Goal: Manage account settings

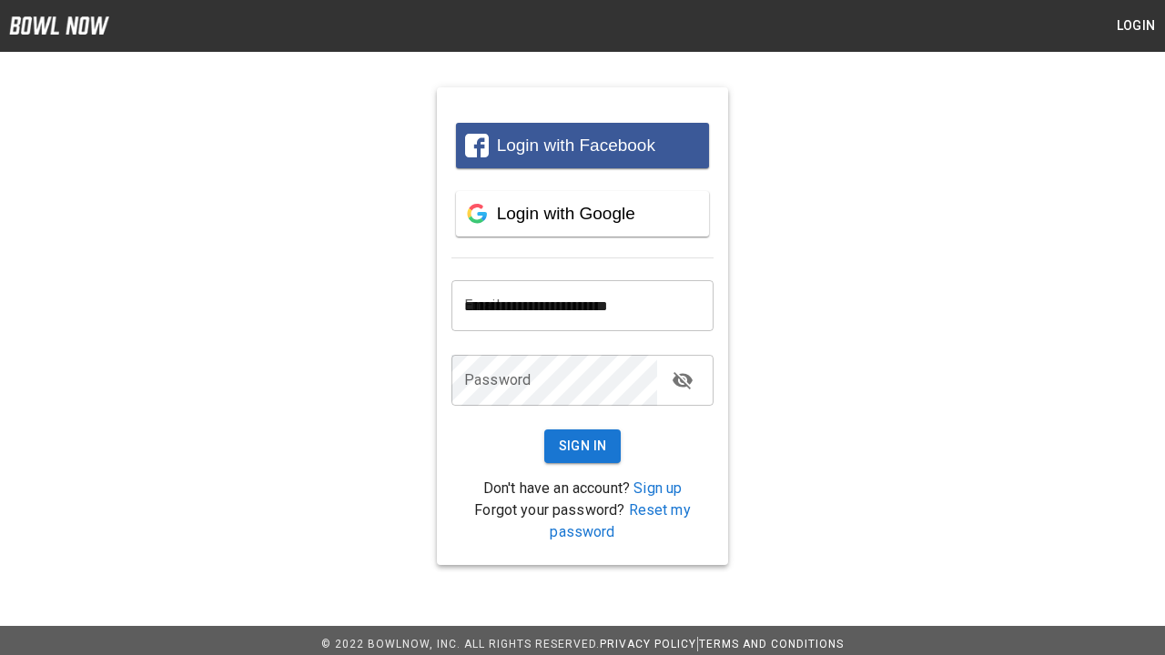
type input "**********"
click at [582, 446] on button "Sign In" at bounding box center [582, 446] width 77 height 34
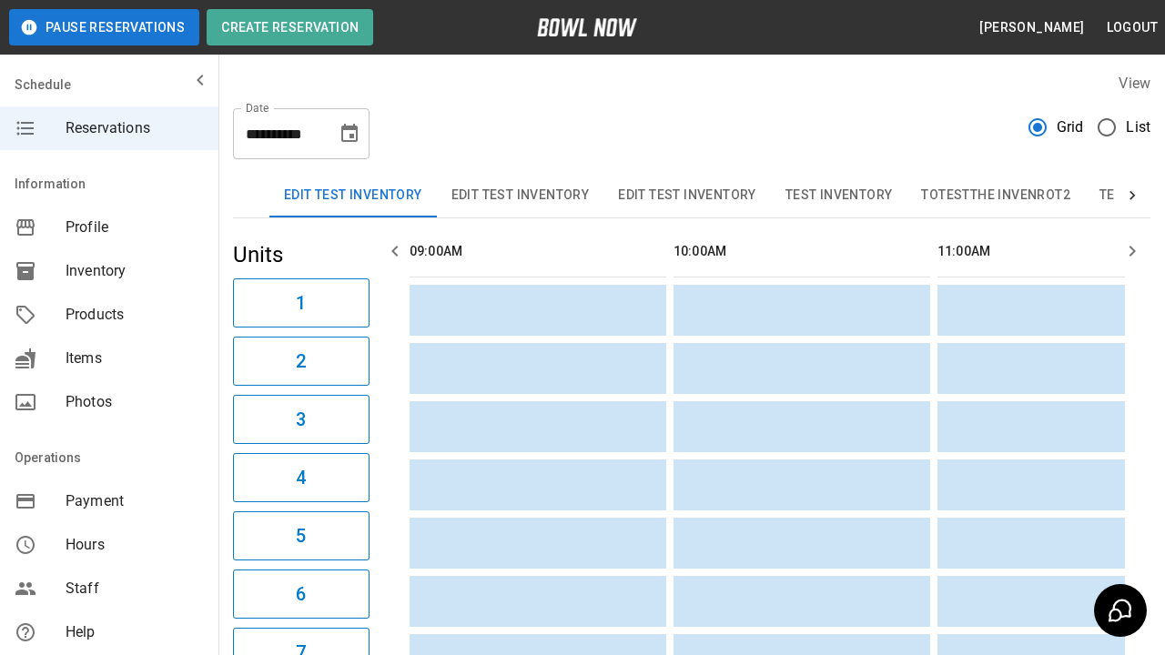
scroll to position [0, 3019]
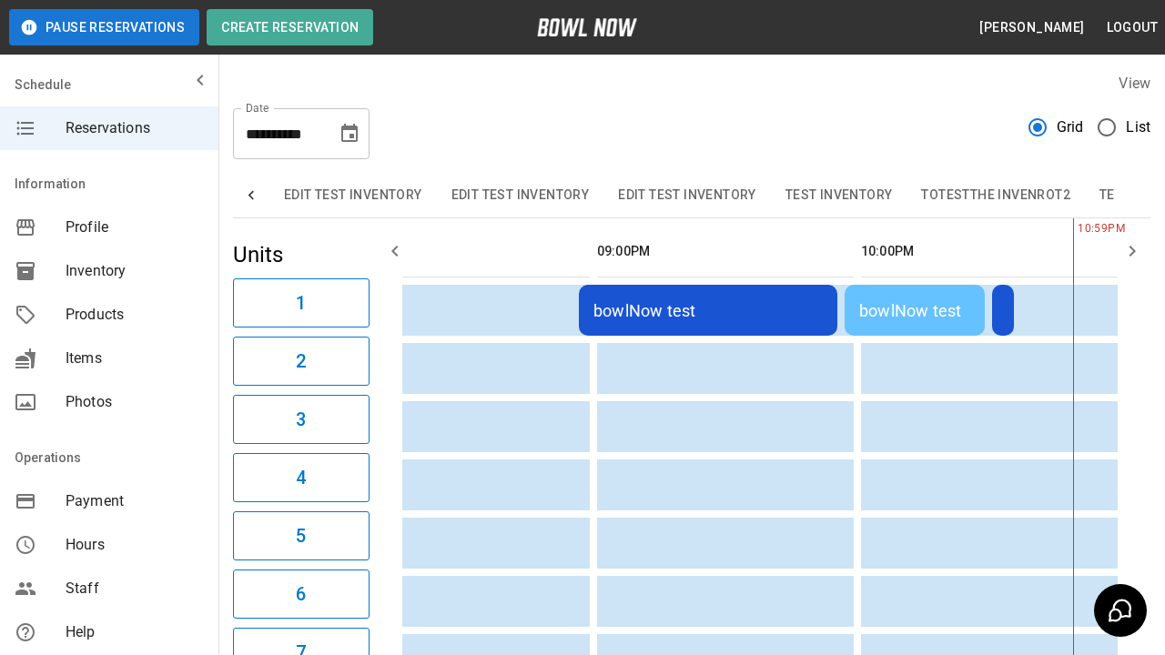
scroll to position [0, 1115]
type input "*********"
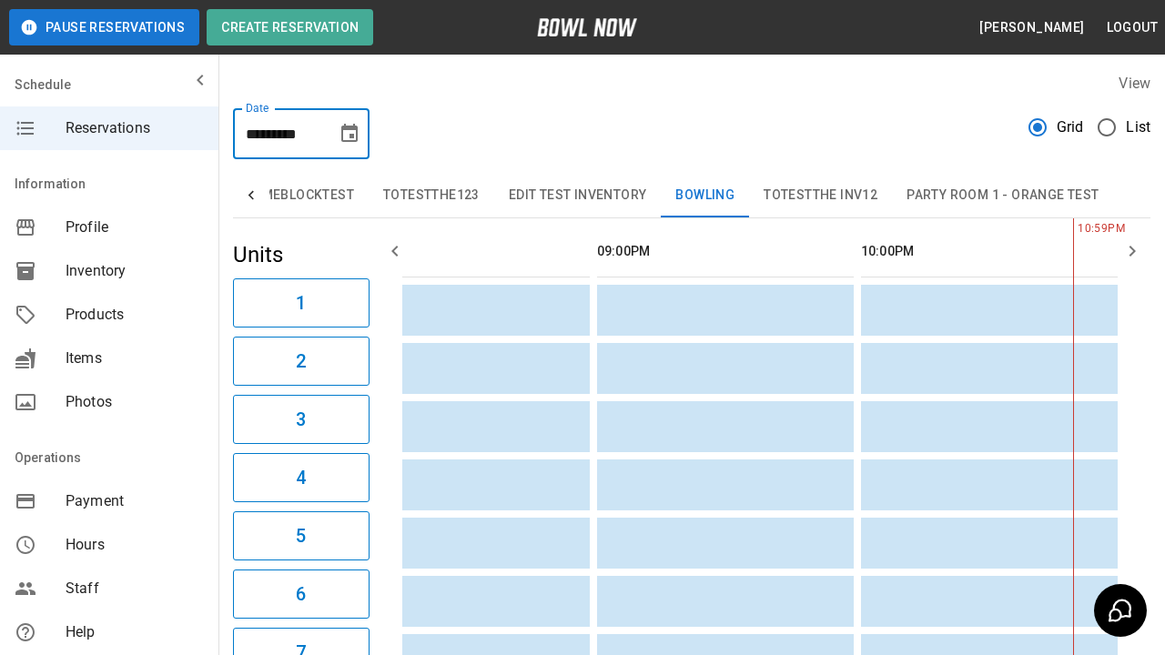
scroll to position [0, 2755]
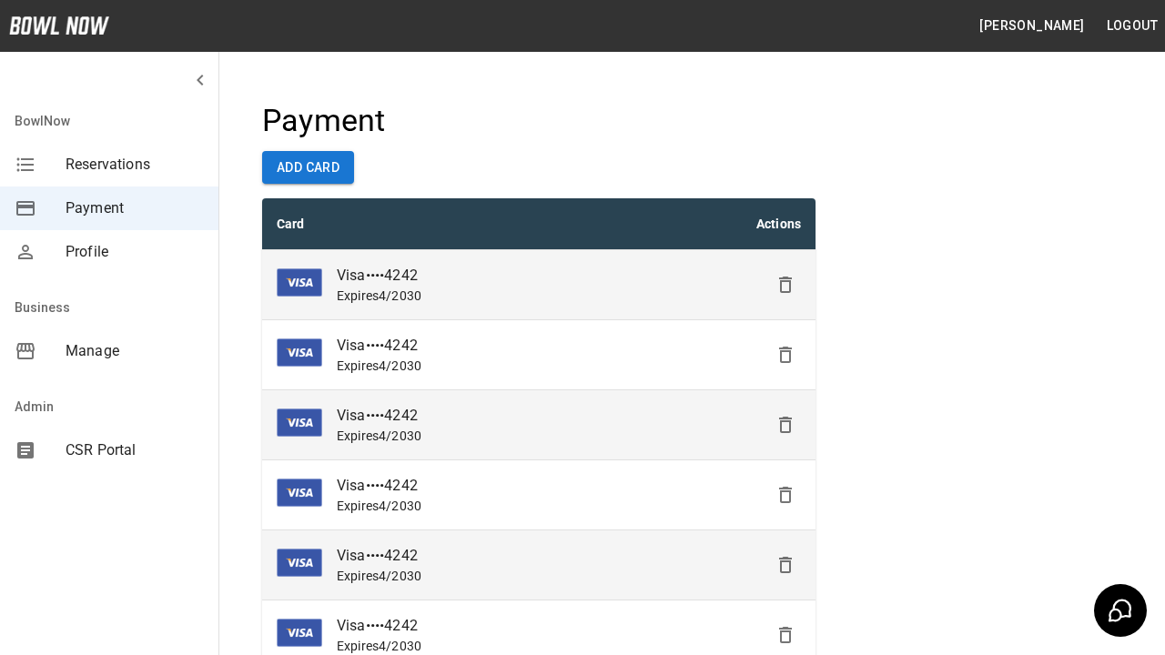
click at [785, 285] on icon "Delete" at bounding box center [785, 285] width 22 height 22
click at [785, 355] on icon "Delete" at bounding box center [785, 355] width 22 height 22
click at [785, 425] on icon "Delete" at bounding box center [785, 425] width 22 height 22
click at [785, 495] on icon "Delete" at bounding box center [785, 495] width 22 height 22
click at [785, 565] on icon "Delete" at bounding box center [785, 565] width 22 height 22
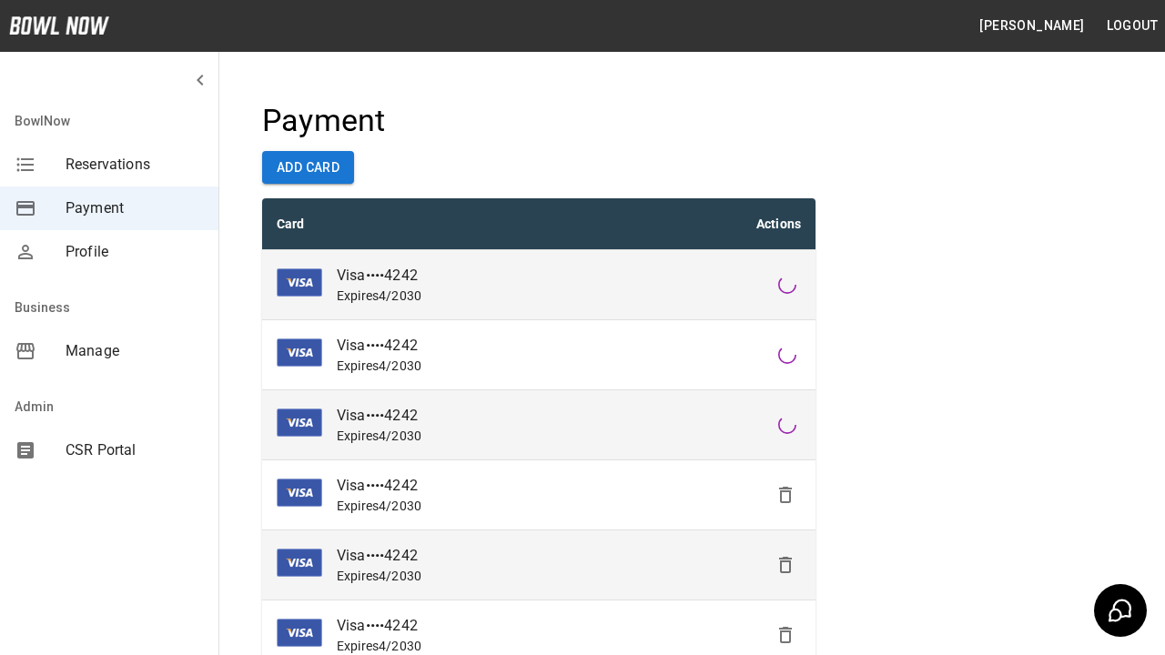
click at [785, 635] on icon "Delete" at bounding box center [785, 635] width 22 height 22
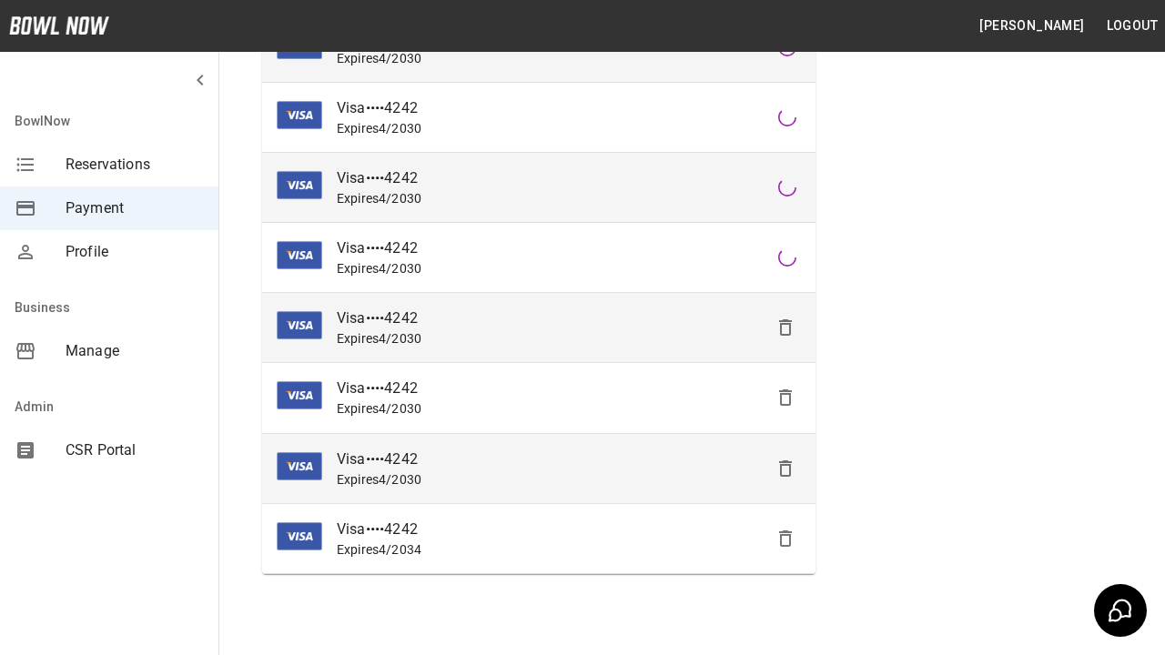
click at [785, 398] on icon "Delete" at bounding box center [785, 398] width 22 height 22
click at [785, 468] on icon "Delete" at bounding box center [785, 469] width 22 height 22
click at [785, 538] on icon "Delete" at bounding box center [785, 539] width 22 height 22
